Goal: Task Accomplishment & Management: Use online tool/utility

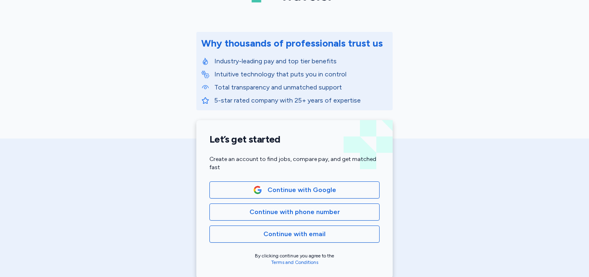
scroll to position [177, 0]
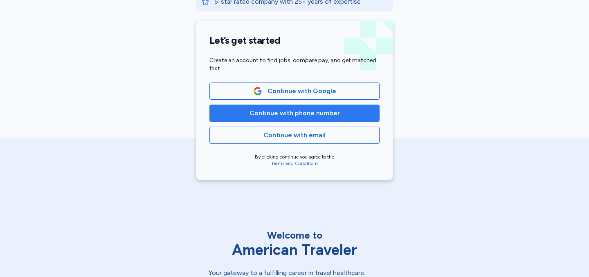
click at [350, 117] on span "Continue with phone number" at bounding box center [294, 113] width 156 height 10
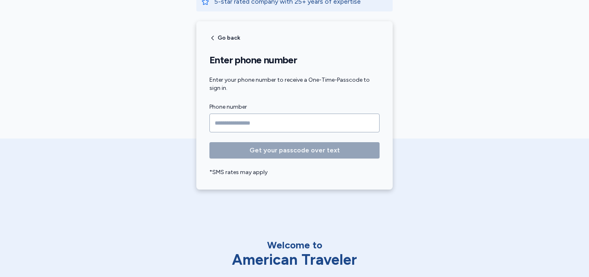
click at [342, 119] on input "Phone number" at bounding box center [294, 123] width 170 height 19
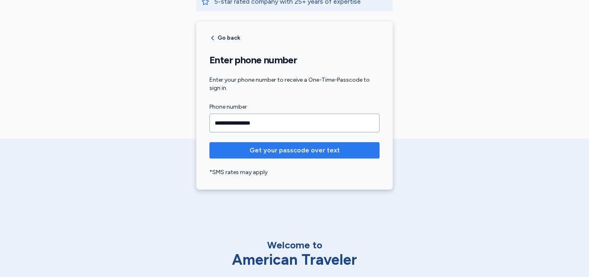
type input "**********"
click at [309, 148] on span "Get your passcode over text" at bounding box center [294, 151] width 90 height 10
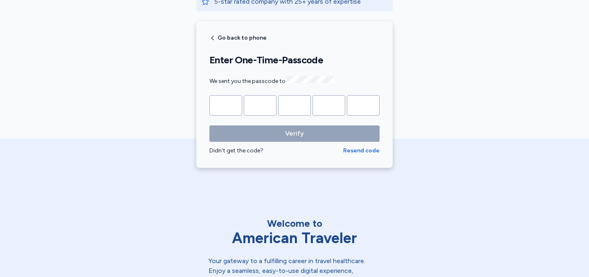
type input "*"
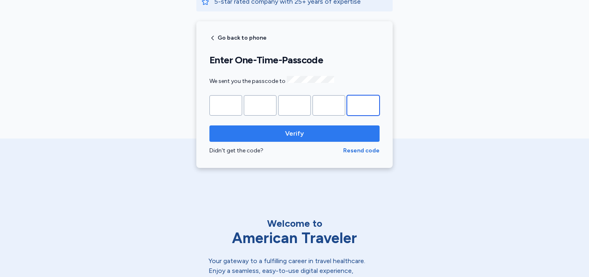
type input "*"
click at [294, 140] on button "Verify" at bounding box center [294, 133] width 170 height 16
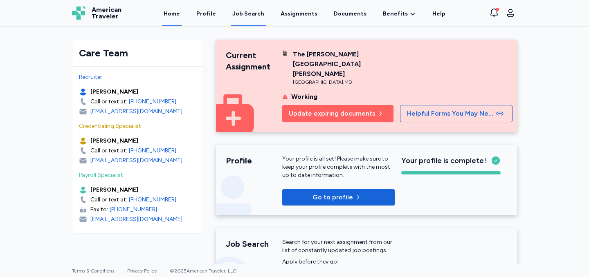
click at [251, 22] on link "Job Search" at bounding box center [248, 13] width 35 height 25
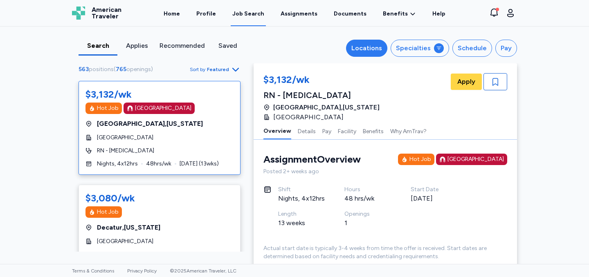
click at [378, 46] on div "Locations" at bounding box center [366, 48] width 31 height 10
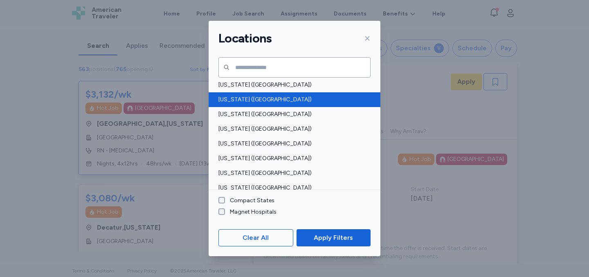
scroll to position [37, 0]
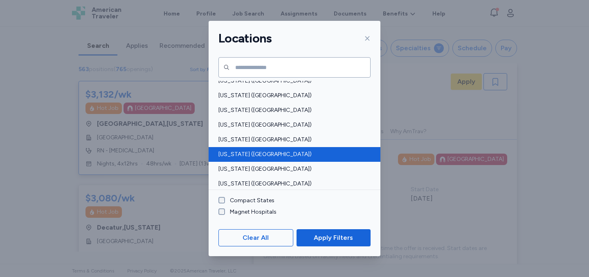
click at [259, 151] on span "[US_STATE] ([GEOGRAPHIC_DATA])" at bounding box center [291, 154] width 147 height 8
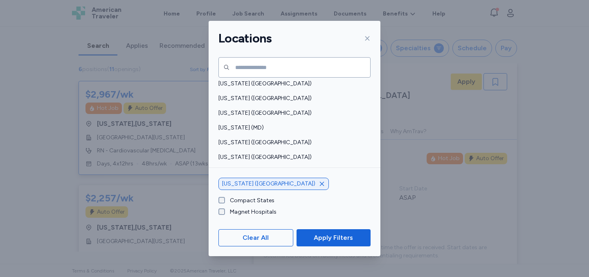
scroll to position [257, 0]
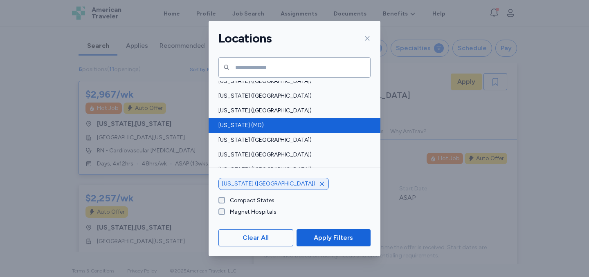
click at [258, 131] on div "[US_STATE] (MD)" at bounding box center [294, 125] width 172 height 15
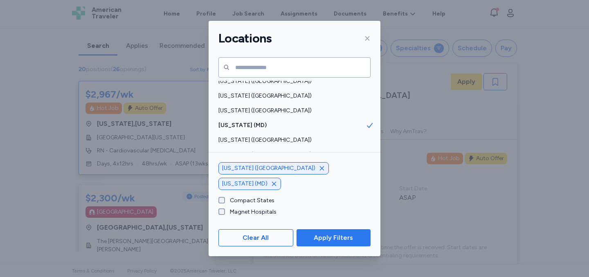
click at [331, 237] on span "Apply Filters" at bounding box center [333, 238] width 39 height 10
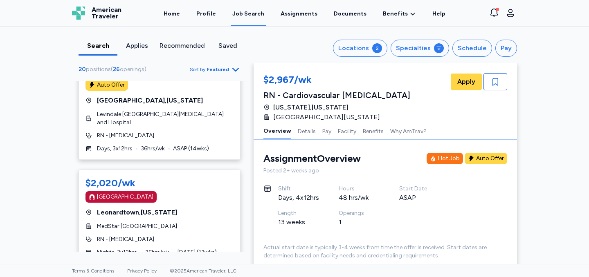
scroll to position [1803, 0]
